Goal: Check status

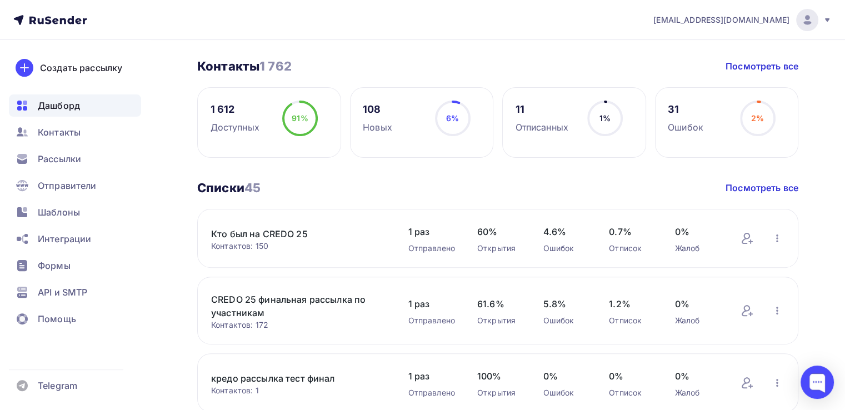
scroll to position [268, 0]
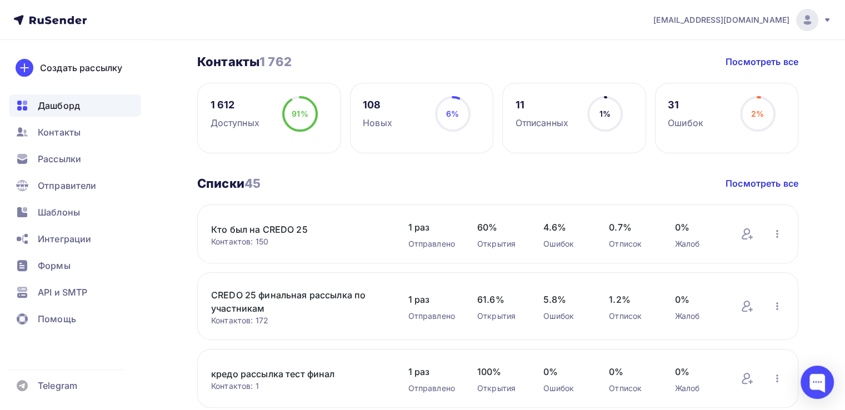
click at [360, 237] on div "Контактов: 150" at bounding box center [298, 241] width 174 height 11
click at [284, 225] on link "Кто был на CREDO 25" at bounding box center [298, 229] width 174 height 13
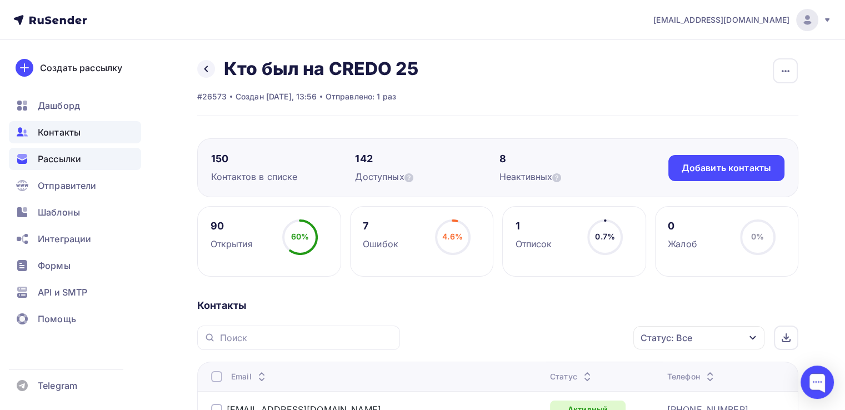
click at [123, 155] on div "Рассылки" at bounding box center [75, 159] width 132 height 22
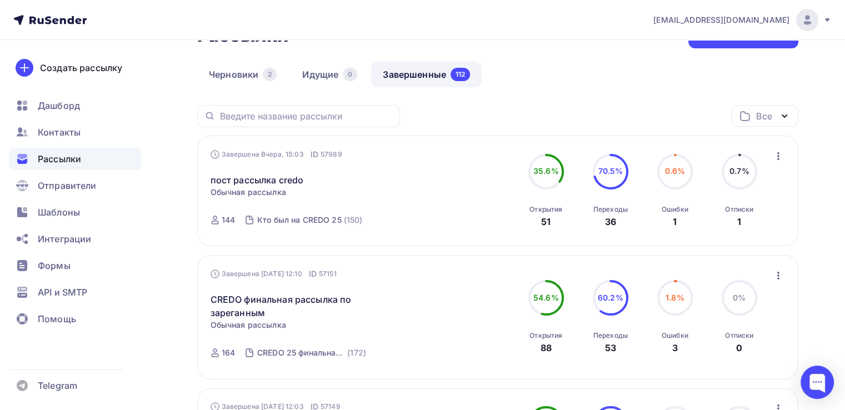
scroll to position [78, 0]
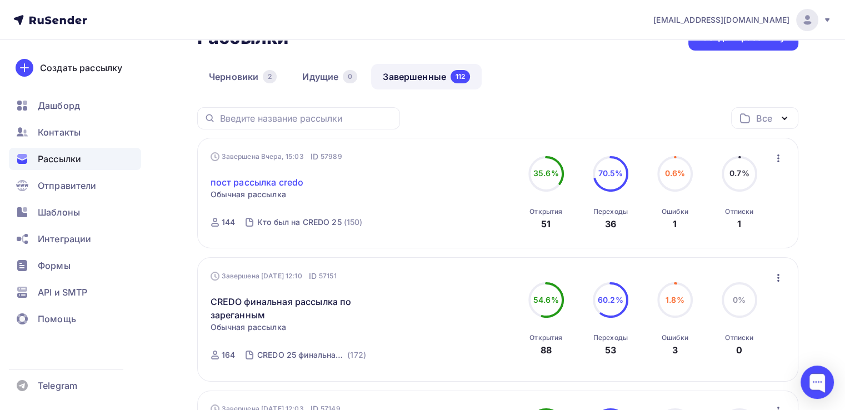
click at [284, 179] on link "пост рассылка credo" at bounding box center [256, 181] width 93 height 13
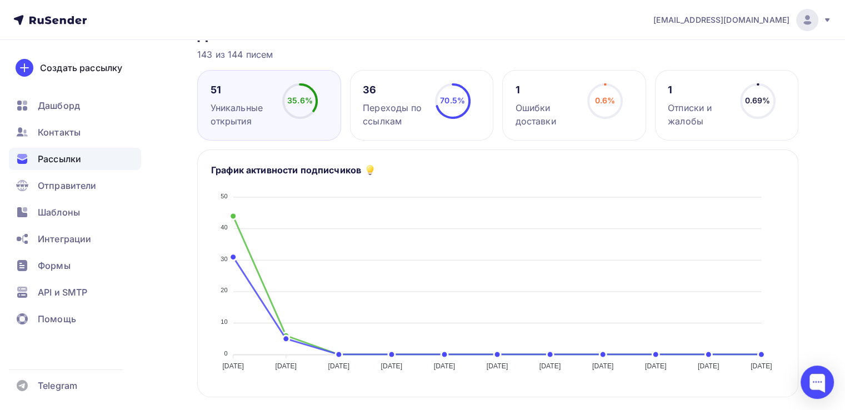
scroll to position [145, 0]
